Goal: Task Accomplishment & Management: Manage account settings

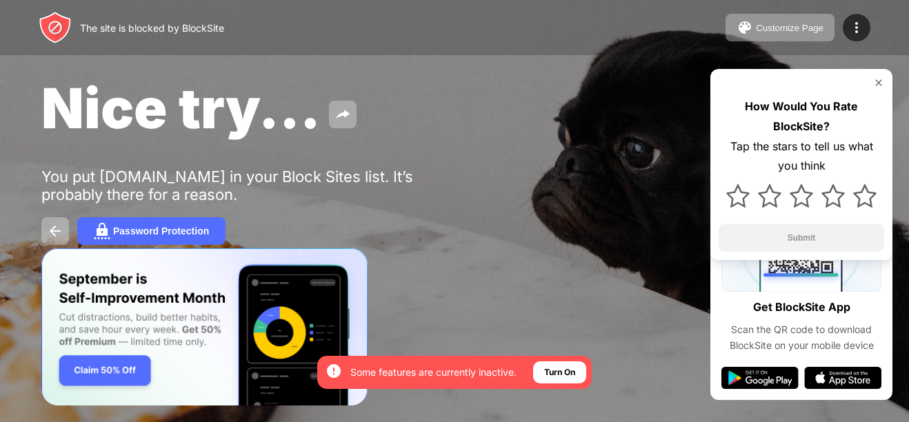
click at [583, 166] on div "Nice try... You put youtube.com in your Block Sites list. It’s probably there f…" at bounding box center [454, 159] width 909 height 319
drag, startPoint x: 638, startPoint y: 142, endPoint x: 629, endPoint y: 148, distance: 11.5
click at [649, 145] on div "Nice try... You put youtube.com in your Block Sites list. It’s probably there f…" at bounding box center [454, 159] width 909 height 319
drag, startPoint x: 629, startPoint y: 148, endPoint x: 304, endPoint y: 148, distance: 324.3
click at [397, 162] on div "Nice try... You put youtube.com in your Block Sites list. It’s probably there f…" at bounding box center [454, 159] width 909 height 319
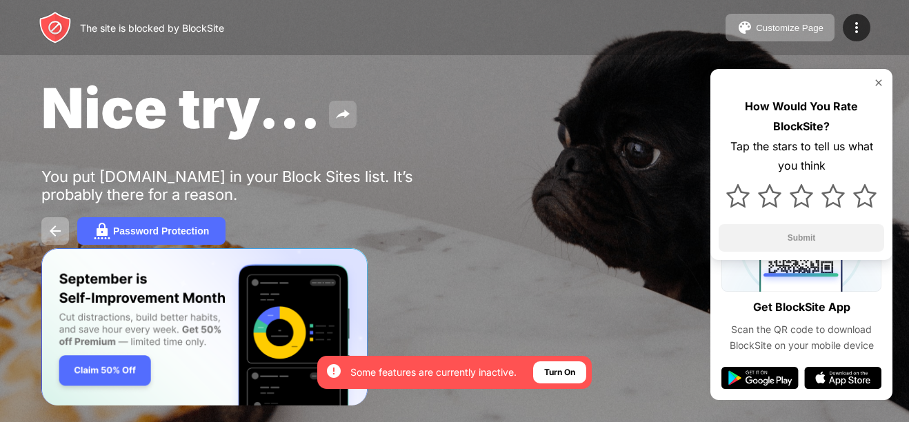
click at [339, 108] on img at bounding box center [343, 114] width 17 height 17
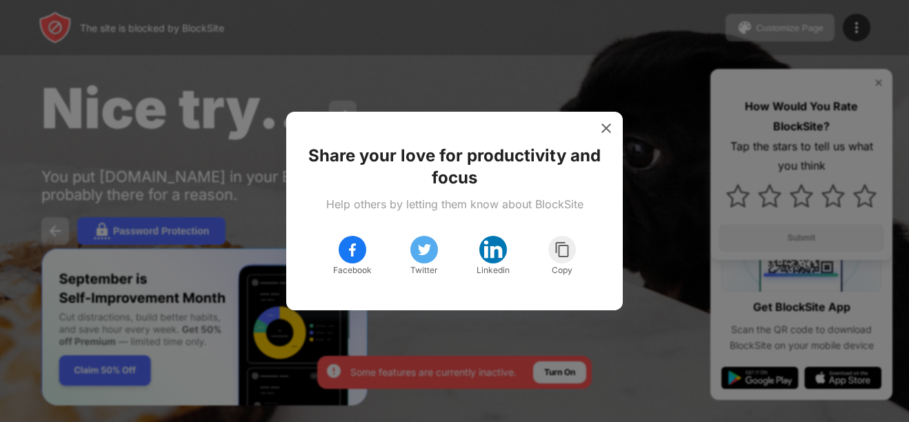
click at [339, 108] on div at bounding box center [454, 211] width 909 height 422
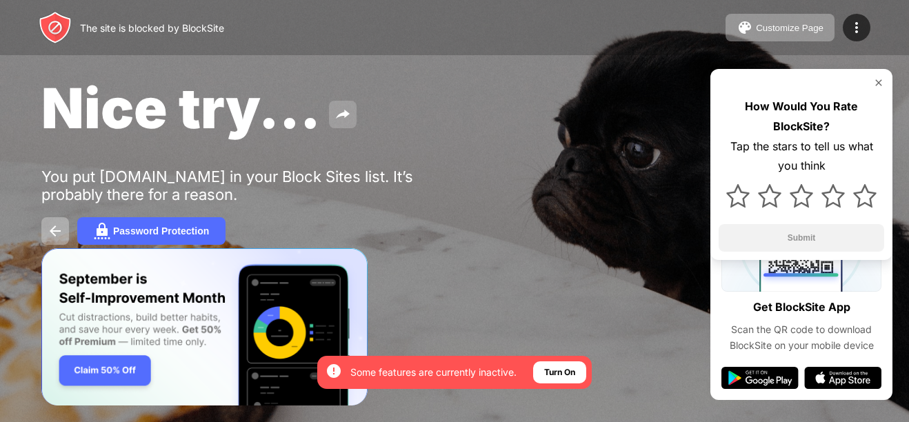
click at [342, 110] on img at bounding box center [343, 114] width 17 height 17
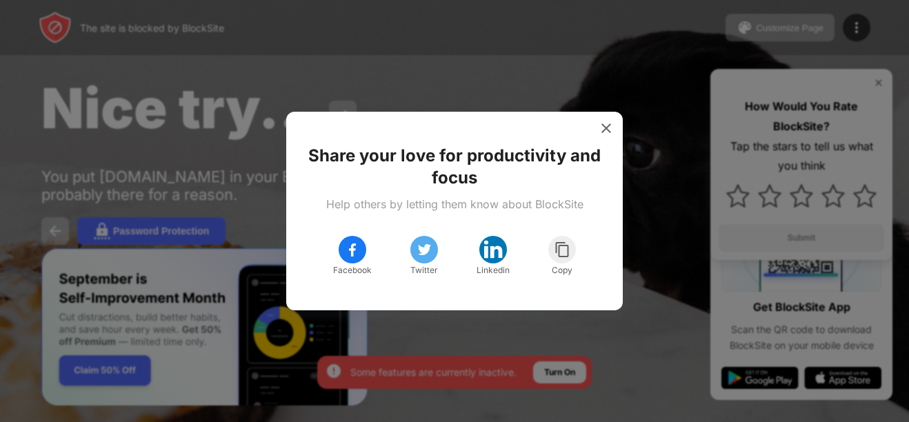
click at [264, 118] on div at bounding box center [454, 211] width 909 height 422
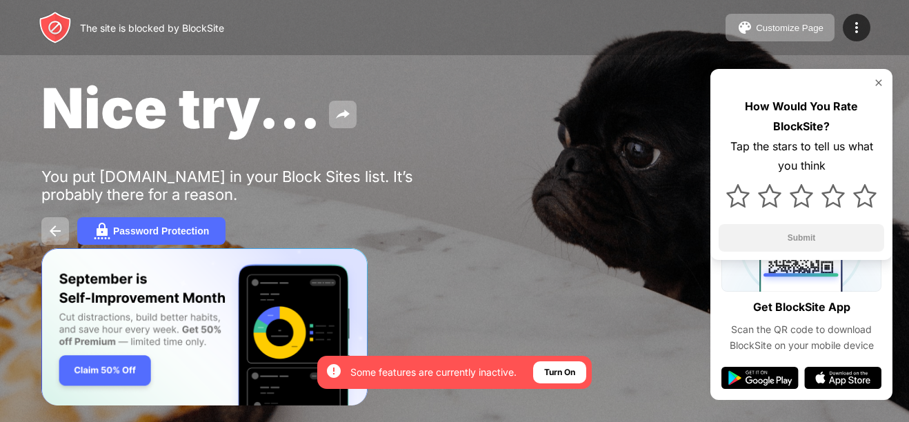
click at [264, 119] on span "Nice try..." at bounding box center [180, 108] width 279 height 67
click at [193, 105] on span "Nice try..." at bounding box center [180, 108] width 279 height 67
click at [192, 104] on span "Nice try..." at bounding box center [180, 108] width 279 height 67
click at [277, 329] on img "Banner Message" at bounding box center [204, 327] width 326 height 158
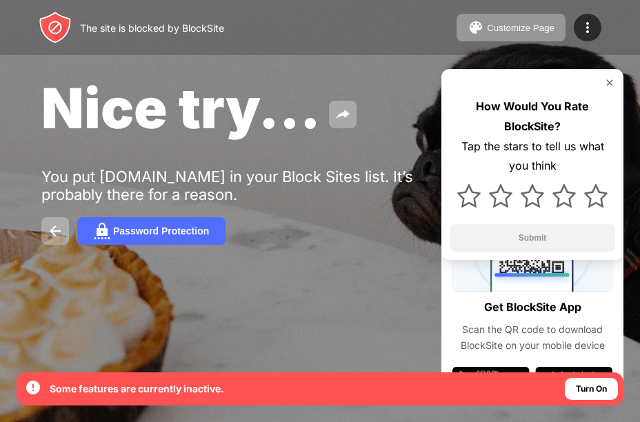
click at [274, 127] on span "Nice try..." at bounding box center [180, 108] width 279 height 67
click at [485, 16] on button "Customize Page" at bounding box center [511, 28] width 109 height 28
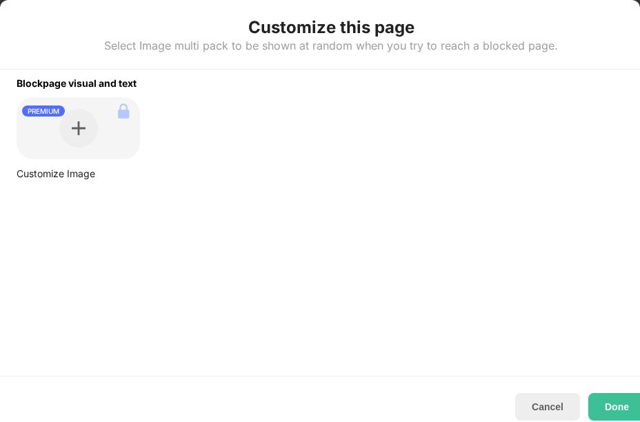
click at [491, 19] on div "Customize this page Select Image multi pack to be shown at random when you try …" at bounding box center [331, 35] width 662 height 70
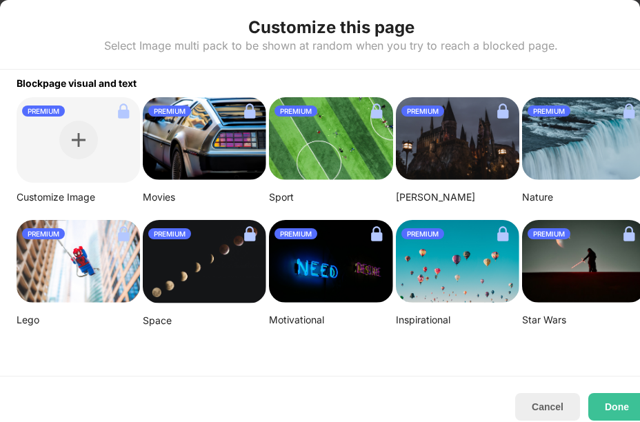
click at [222, 146] on img at bounding box center [205, 138] width 124 height 83
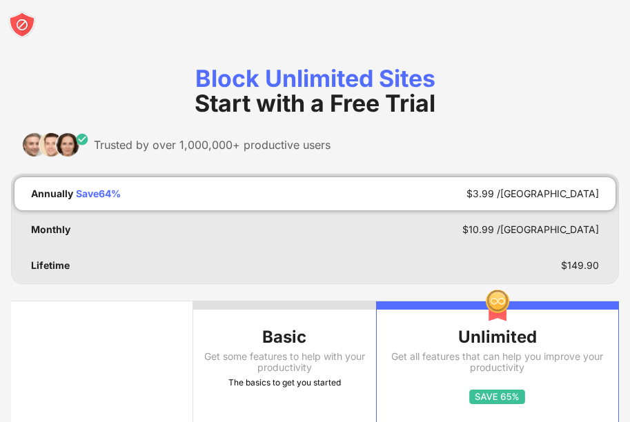
click at [54, 140] on img at bounding box center [55, 144] width 67 height 25
click at [55, 139] on img at bounding box center [55, 144] width 67 height 25
click at [64, 137] on img at bounding box center [55, 144] width 67 height 25
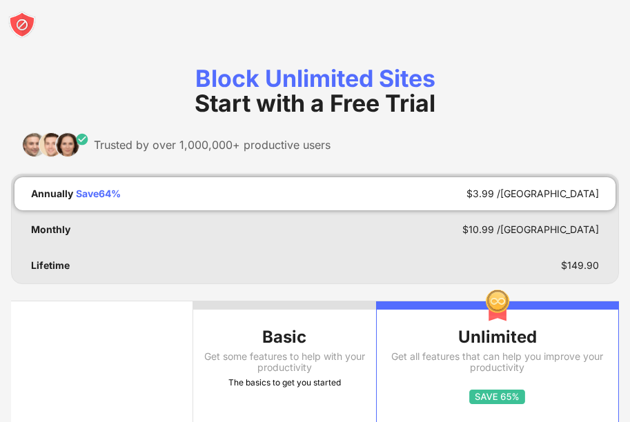
click at [18, 10] on div at bounding box center [315, 25] width 630 height 50
click at [17, 13] on img at bounding box center [22, 25] width 28 height 28
